Goal: Task Accomplishment & Management: Complete application form

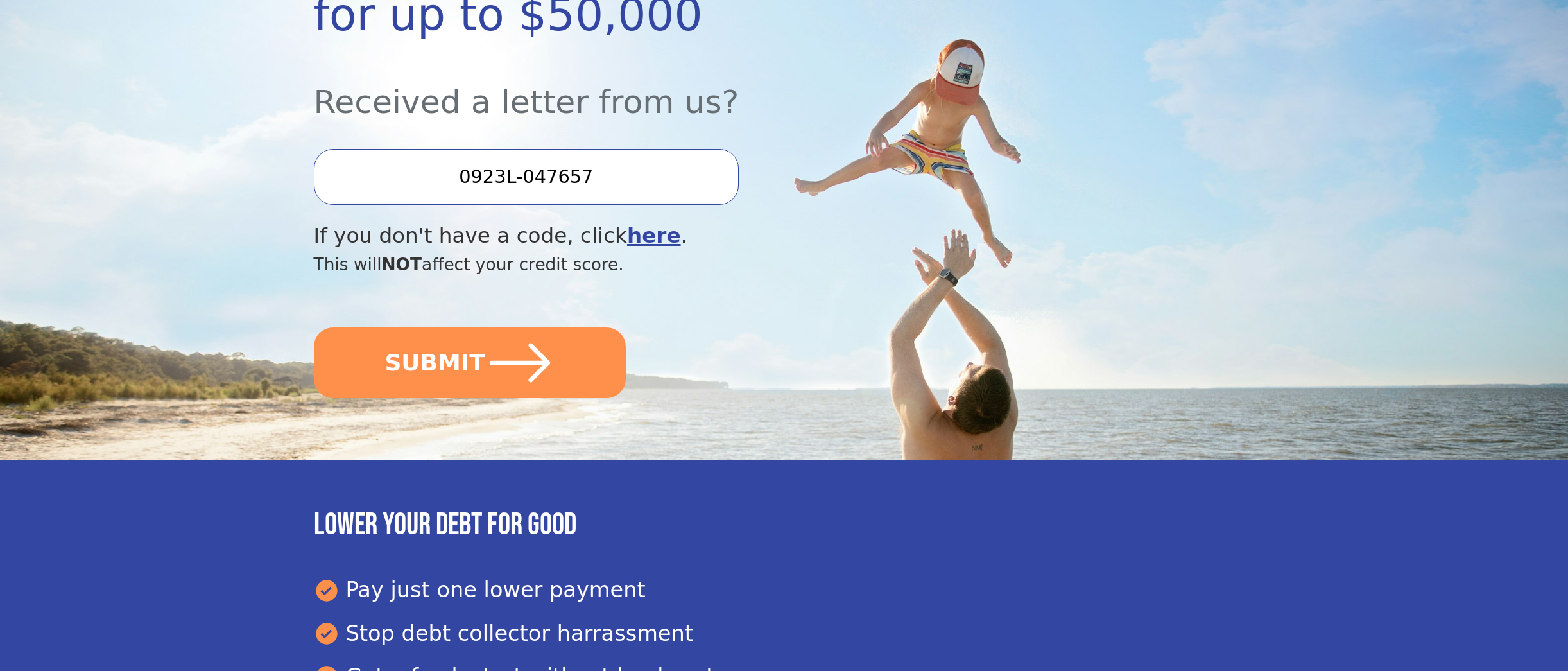
scroll to position [330, 0]
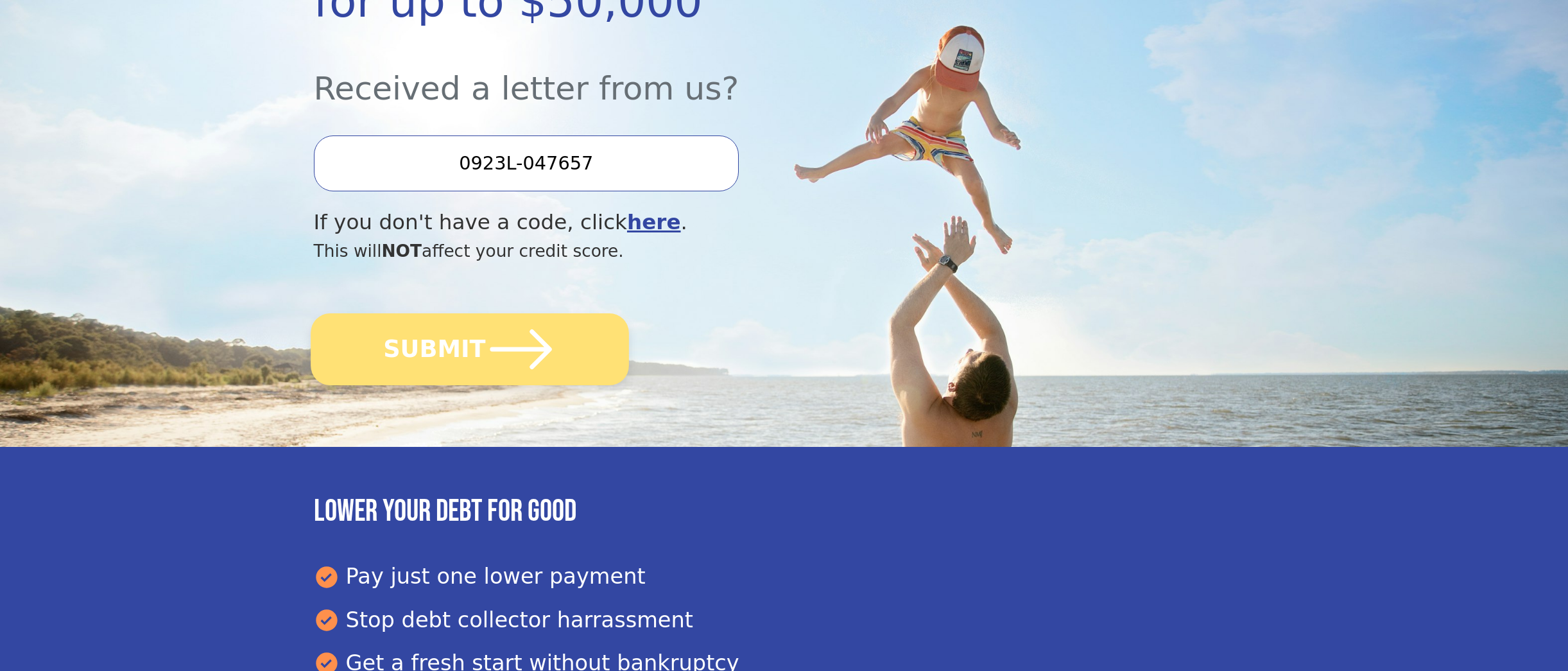
click at [490, 348] on icon "submit" at bounding box center [520, 349] width 62 height 40
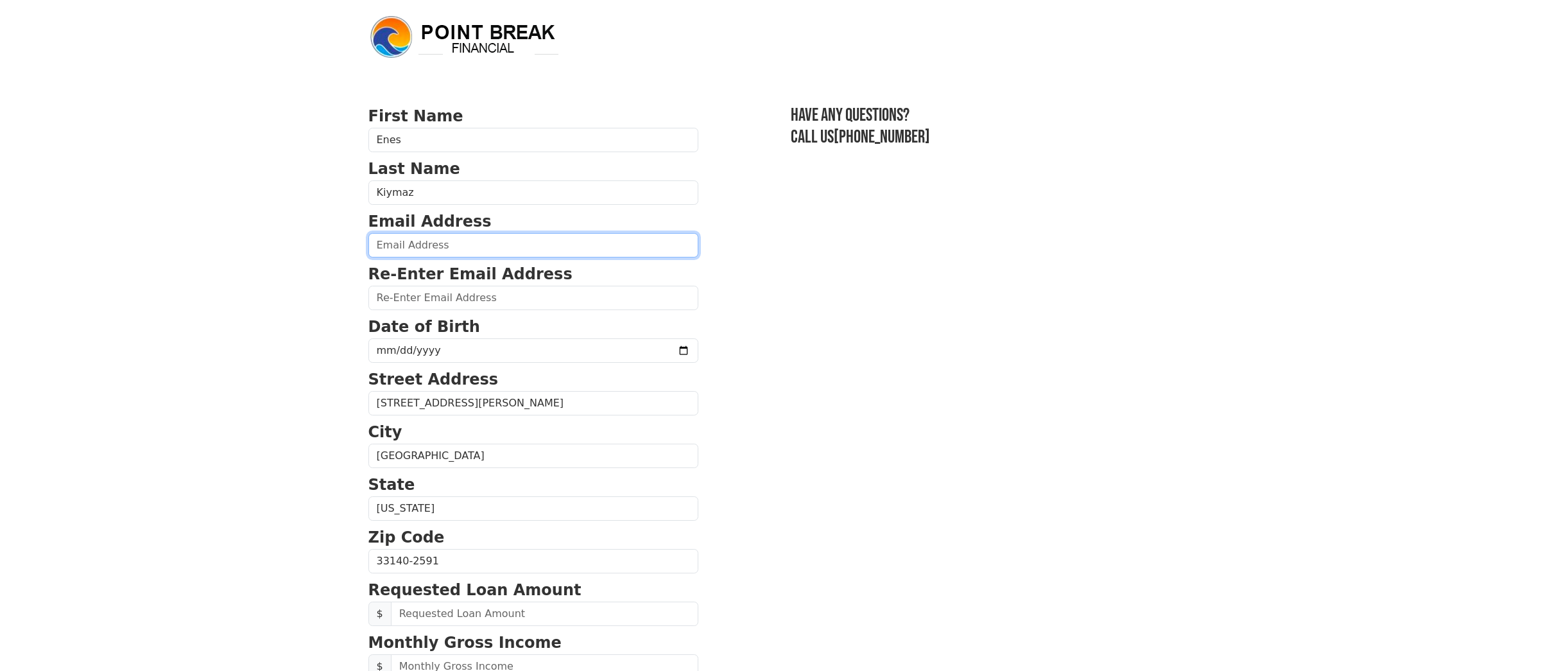
click at [509, 245] on input "email" at bounding box center [534, 245] width 330 height 24
type input "[EMAIL_ADDRESS][DOMAIN_NAME]"
paste input "[EMAIL_ADDRESS][DOMAIN_NAME]"
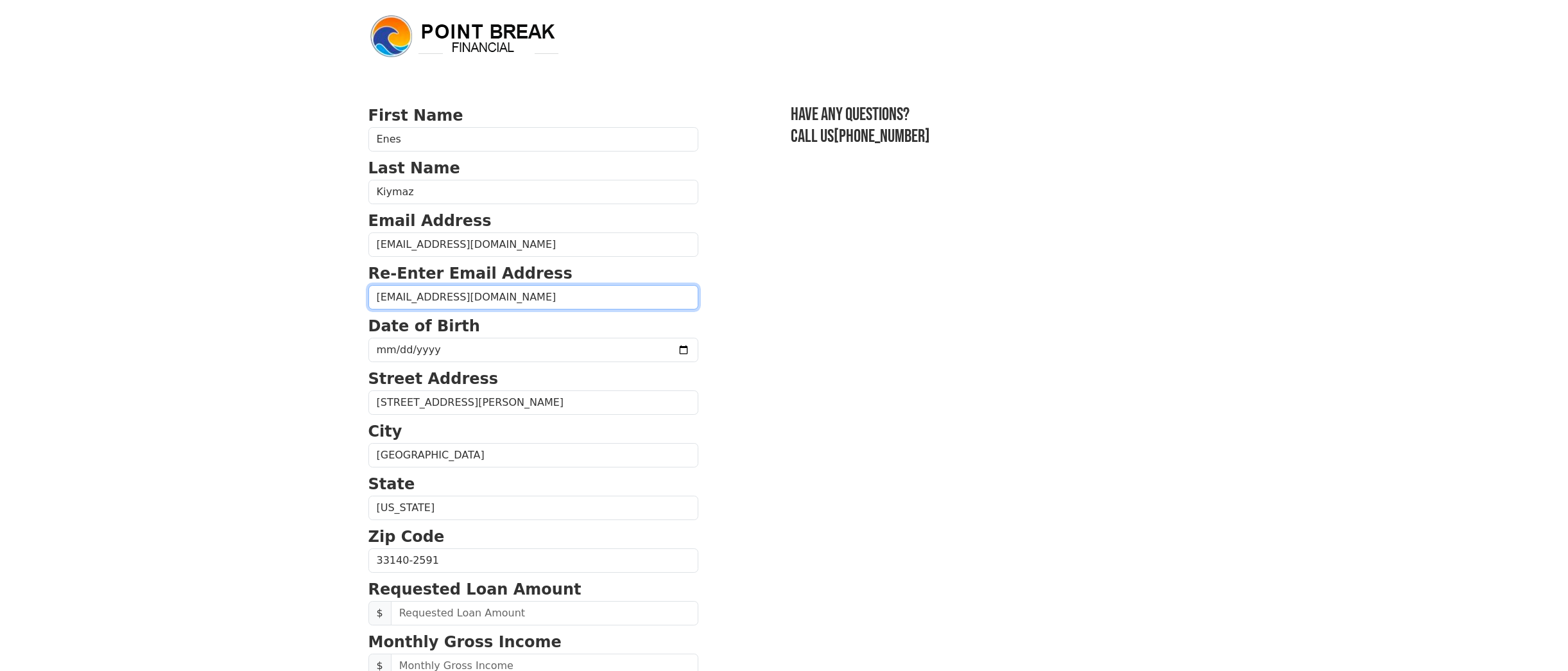
type input "[EMAIL_ADDRESS][DOMAIN_NAME]"
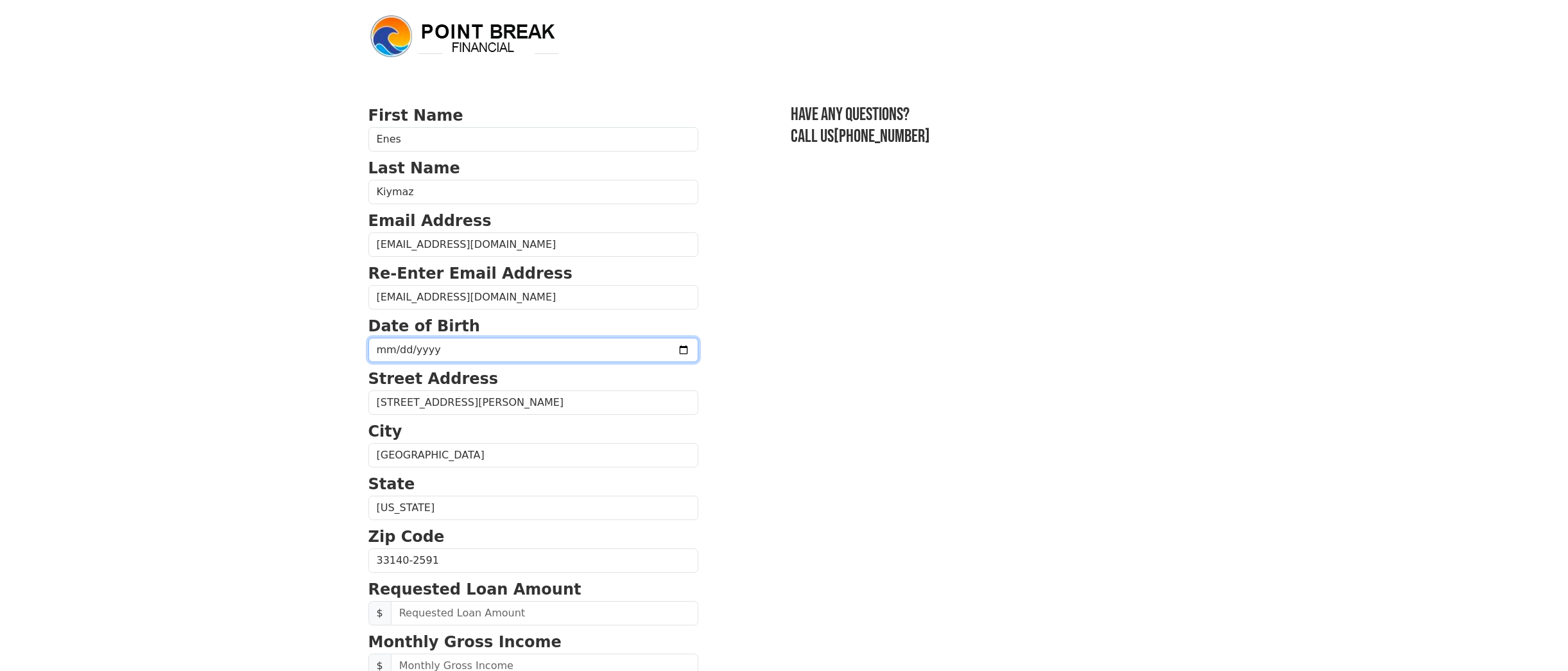
click at [443, 349] on input "date" at bounding box center [534, 350] width 330 height 24
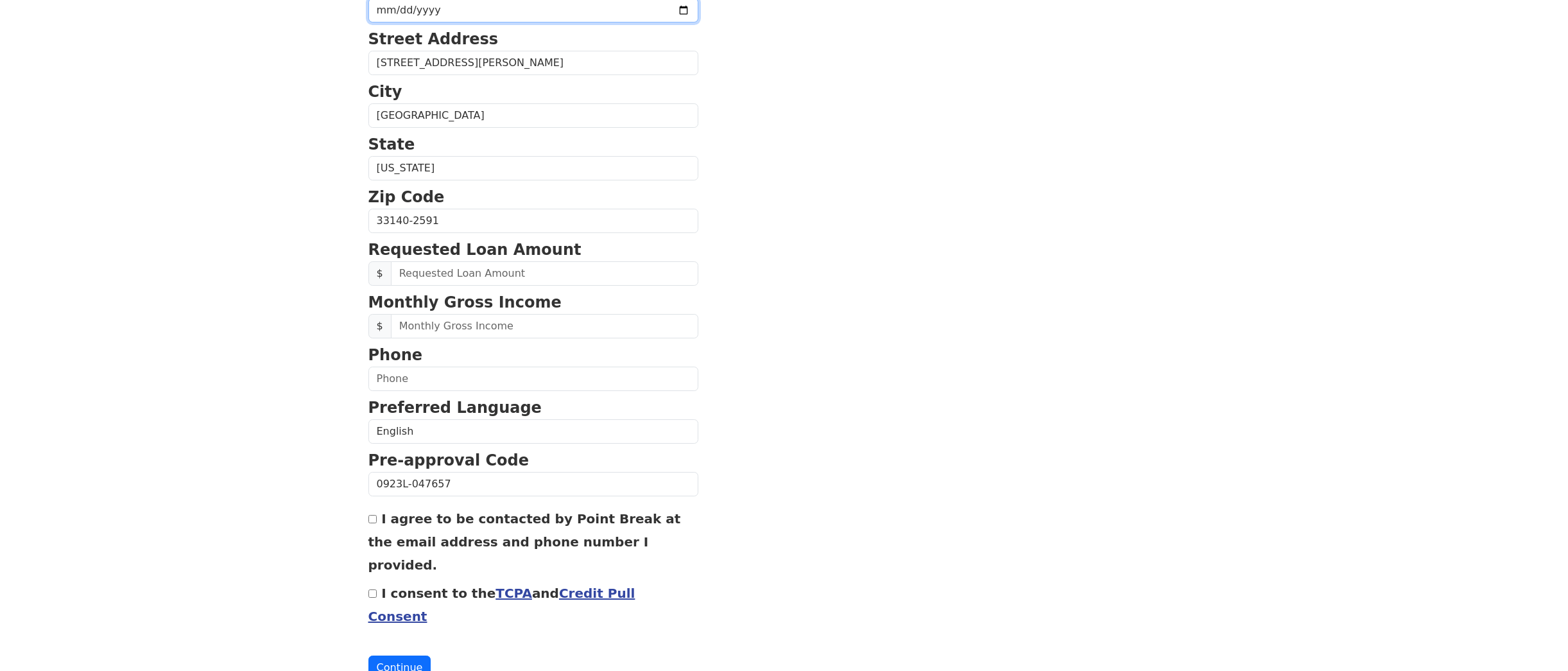
scroll to position [351, 0]
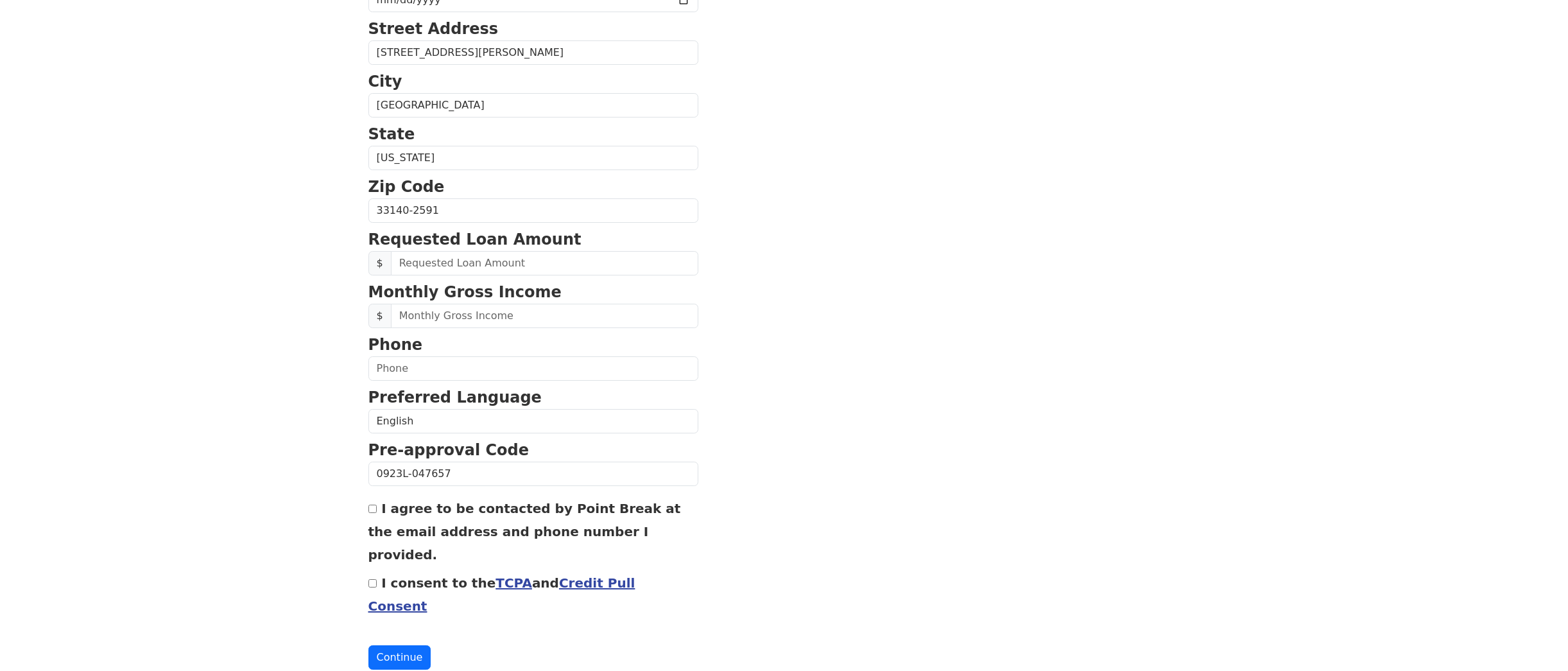
click at [370, 506] on input "I agree to be contacted by Point Break at the email address and phone number I …" at bounding box center [372, 509] width 9 height 9
checkbox input "true"
click at [369, 571] on div "I consent to the TCPA and Credit Pull Consent" at bounding box center [534, 593] width 330 height 46
click at [375, 579] on input "I consent to the TCPA and Credit Pull Consent" at bounding box center [372, 583] width 9 height 9
checkbox input "true"
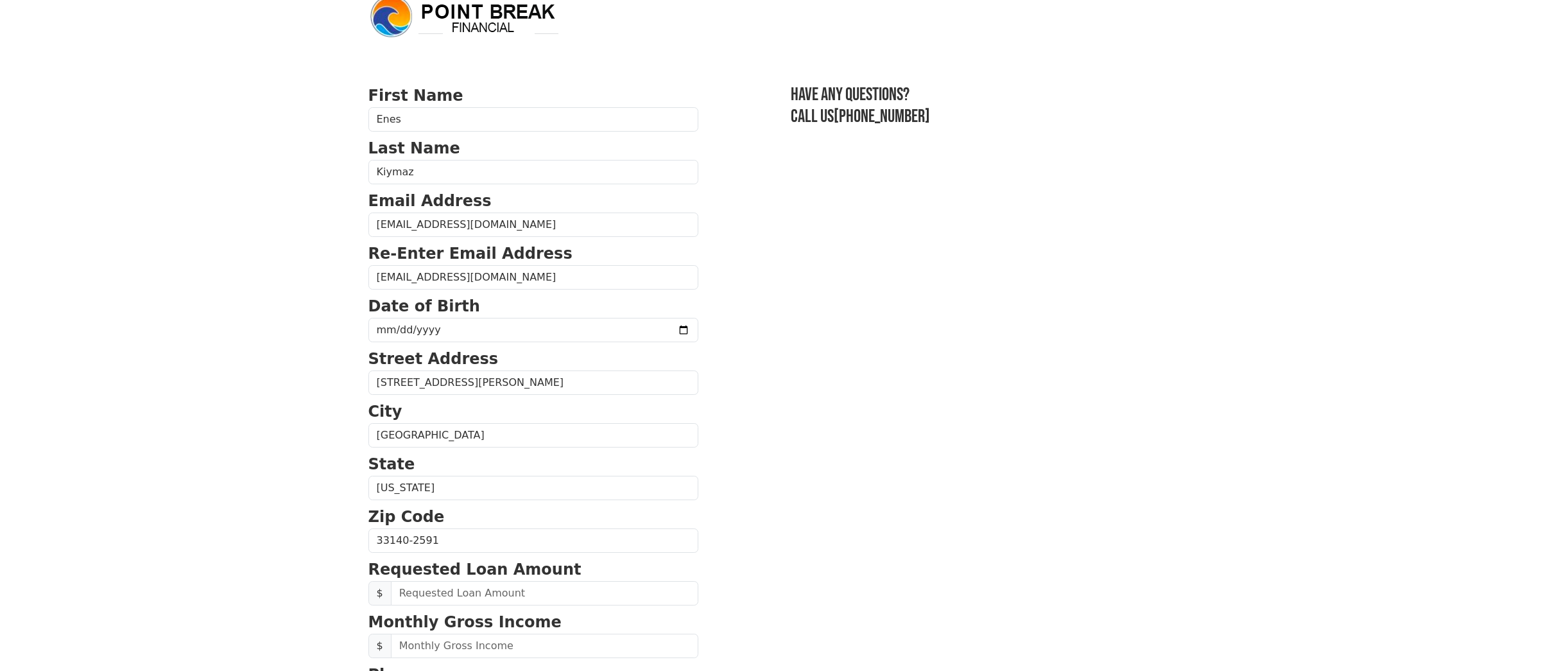
scroll to position [0, 0]
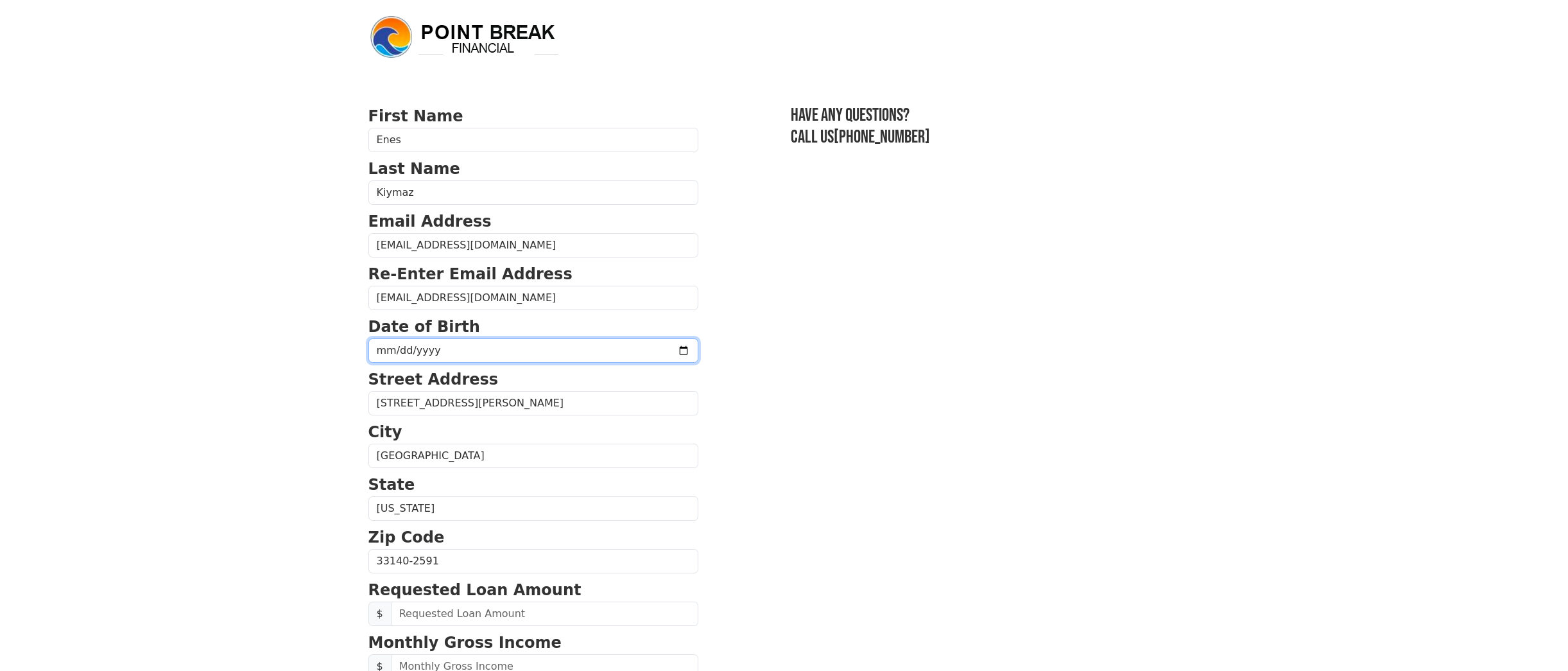
click at [389, 351] on input "date" at bounding box center [534, 350] width 330 height 24
type input "[DATE]"
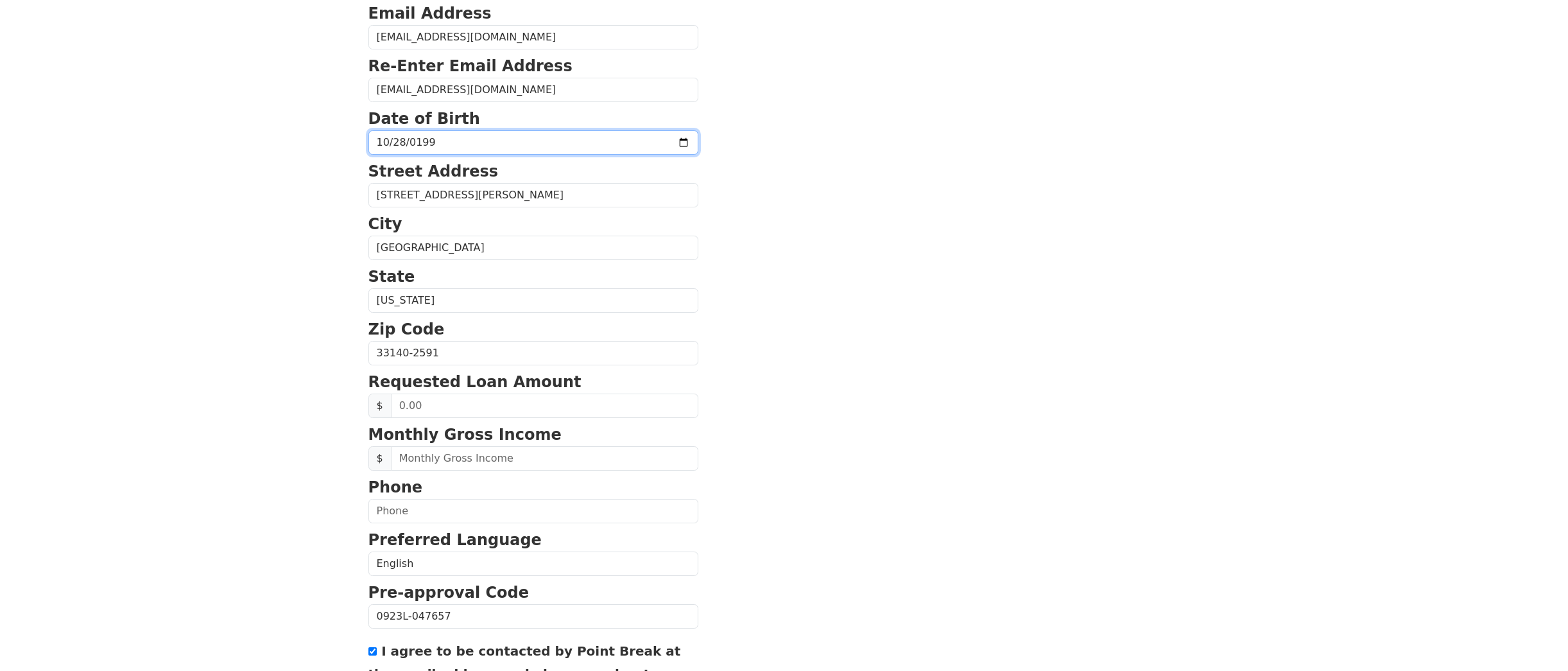
scroll to position [221, 0]
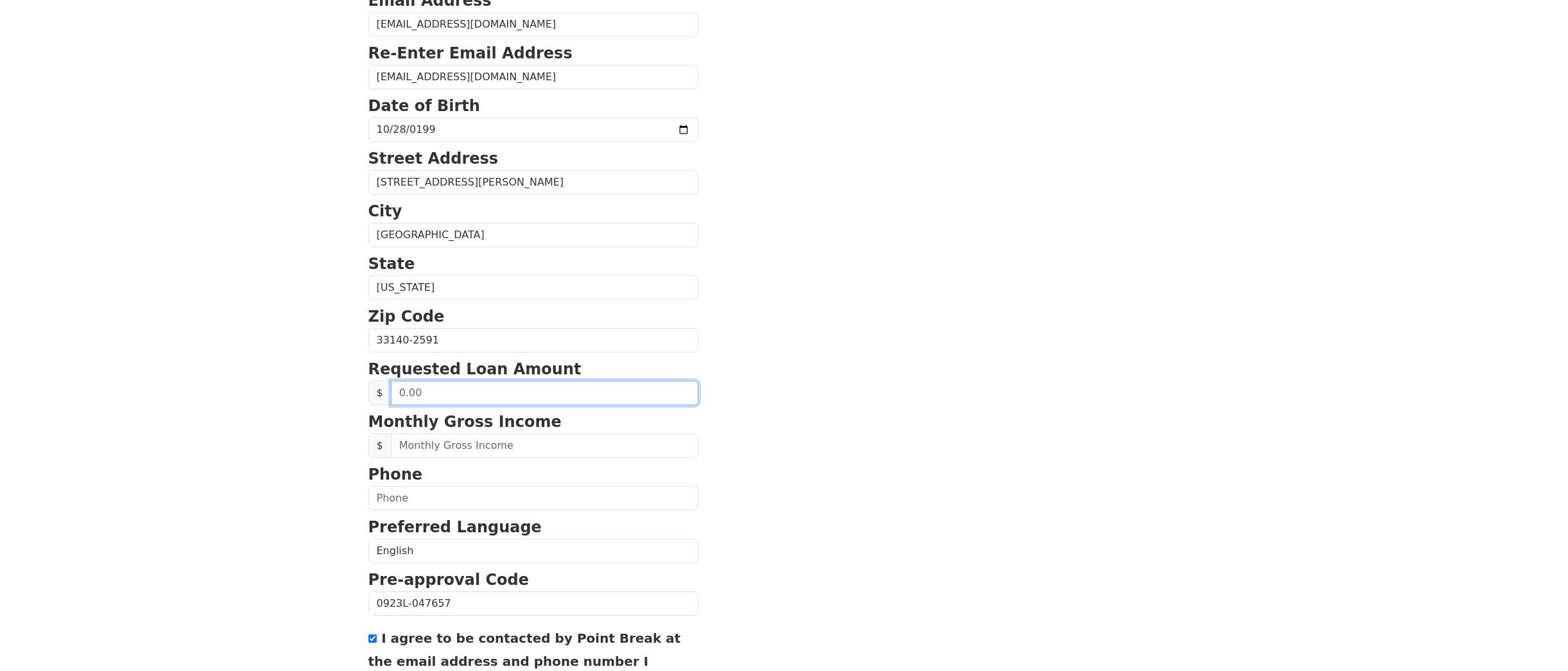
click at [490, 399] on input "text" at bounding box center [545, 392] width 307 height 24
type input "150,000.00"
type input "37,500.00"
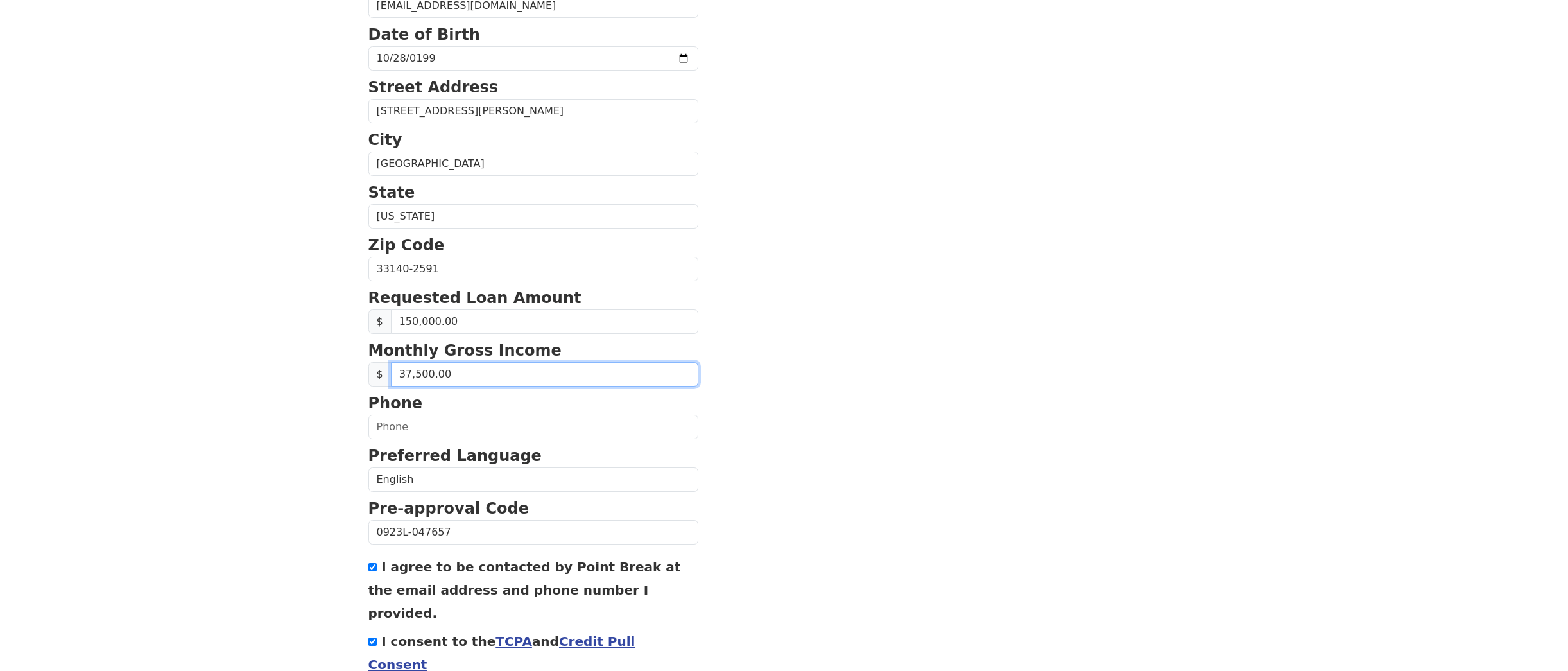
scroll to position [320, 0]
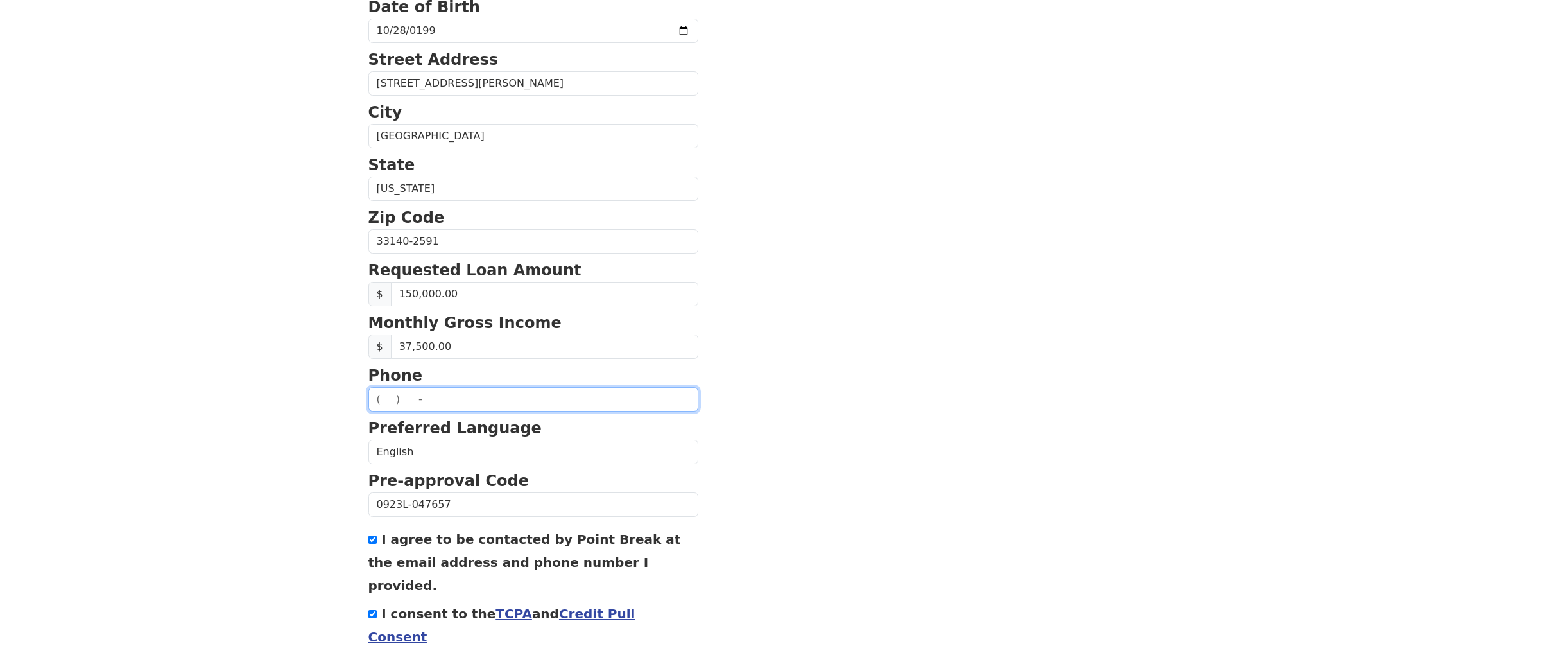
click at [510, 401] on input "text" at bounding box center [534, 399] width 330 height 24
type input "[PHONE_NUMBER]"
click at [841, 441] on section "First Name [PERSON_NAME] Last Name [PERSON_NAME] Email Address [EMAIL_ADDRESS][…" at bounding box center [784, 243] width 832 height 916
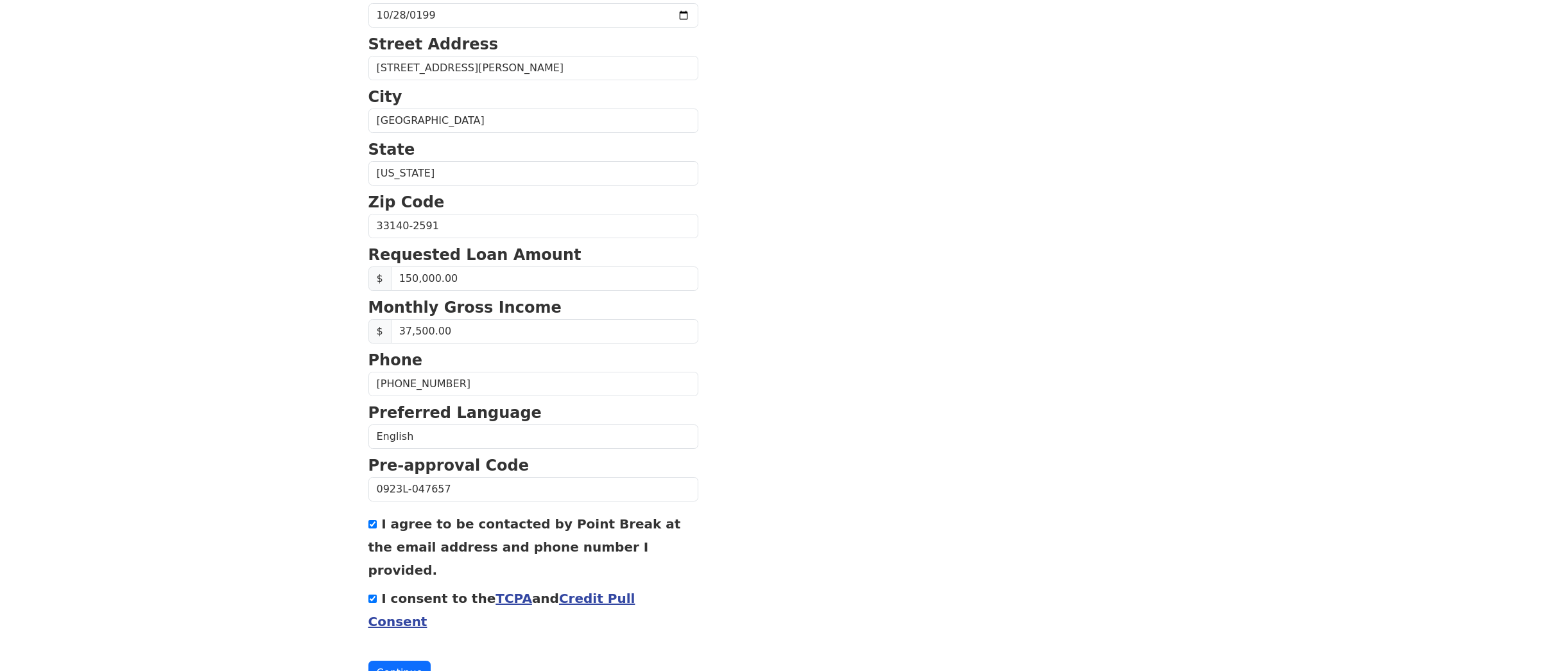
scroll to position [351, 0]
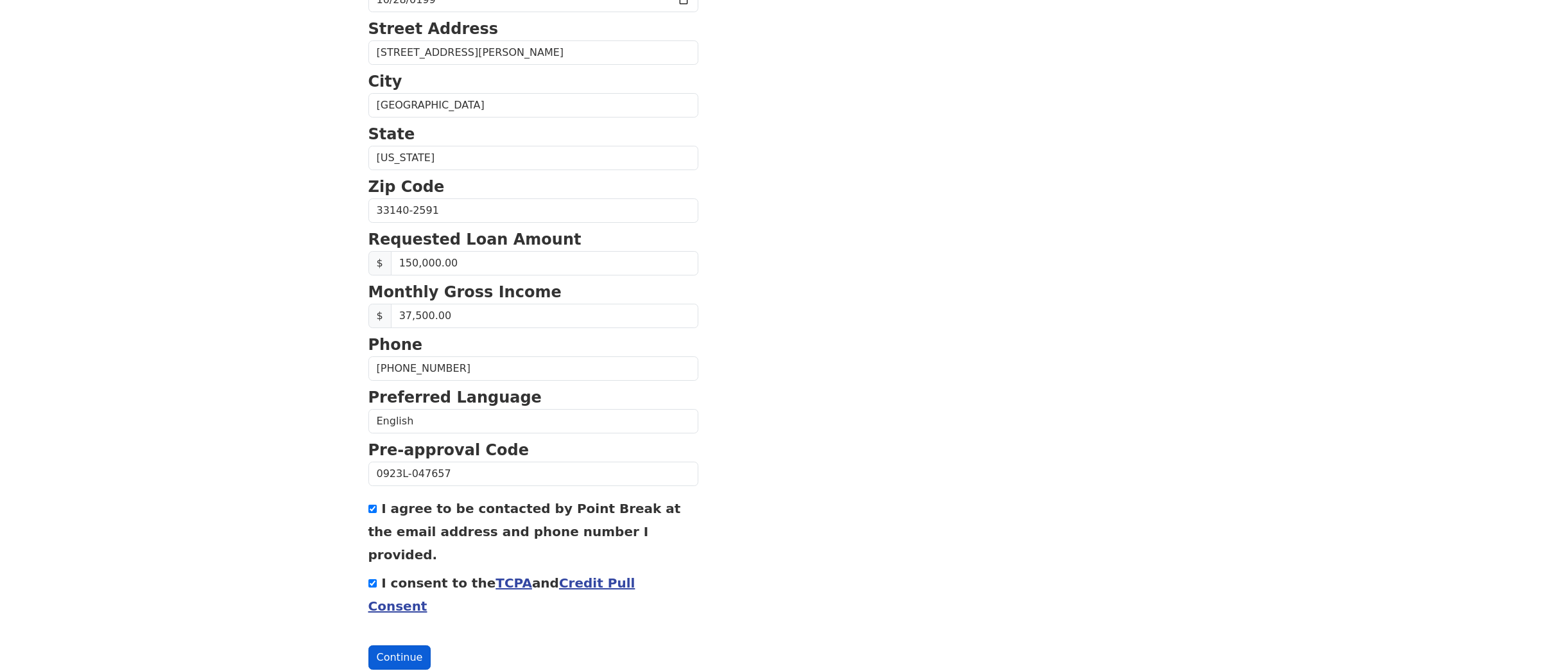
click at [412, 645] on button "Continue" at bounding box center [400, 657] width 63 height 24
